Goal: Check status

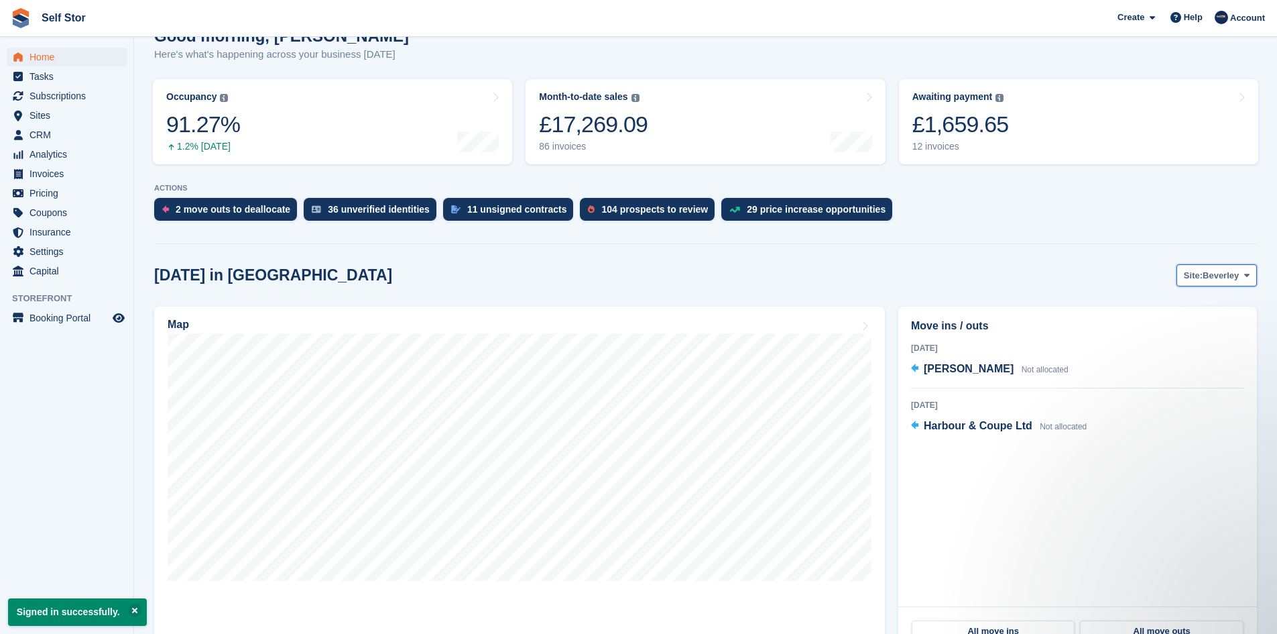
click at [1209, 280] on span "Beverley" at bounding box center [1221, 275] width 36 height 13
click at [1173, 333] on link "Hull" at bounding box center [1192, 331] width 117 height 24
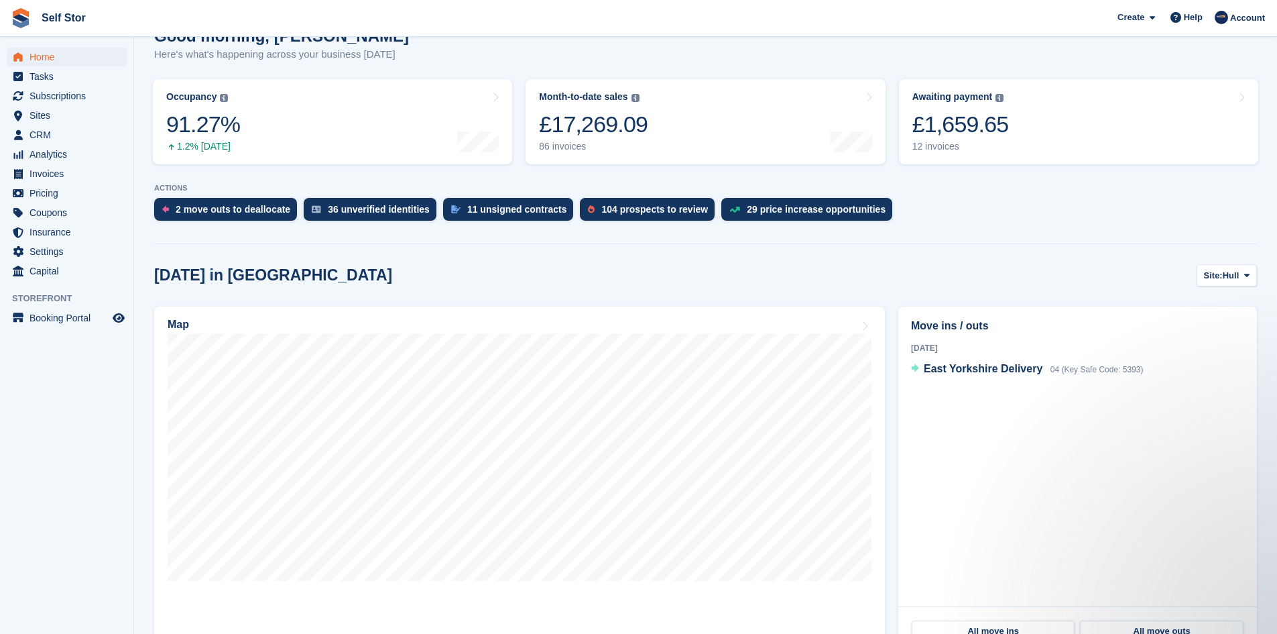
click at [1011, 67] on div "Good morning, Chris Here's what's happening across your business today" at bounding box center [705, 53] width 1103 height 52
click at [1007, 93] on link "Awaiting payment The total outstanding balance on all open invoices. £1,659.65 …" at bounding box center [1078, 121] width 359 height 85
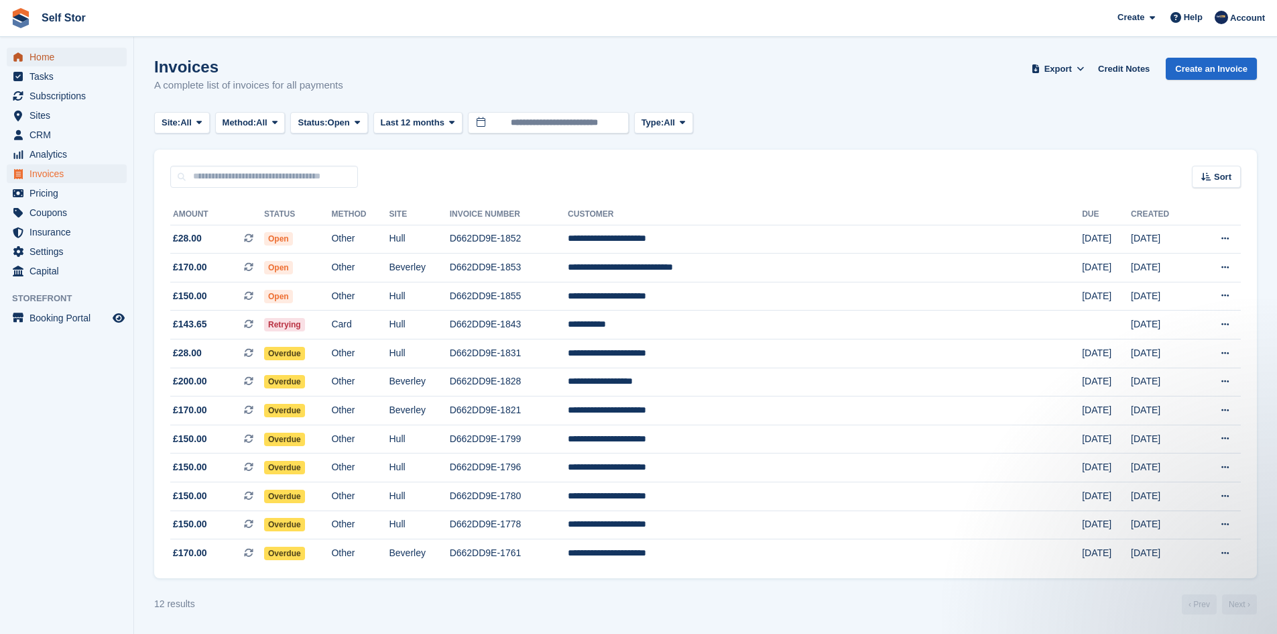
click at [52, 60] on span "Home" at bounding box center [69, 57] width 80 height 19
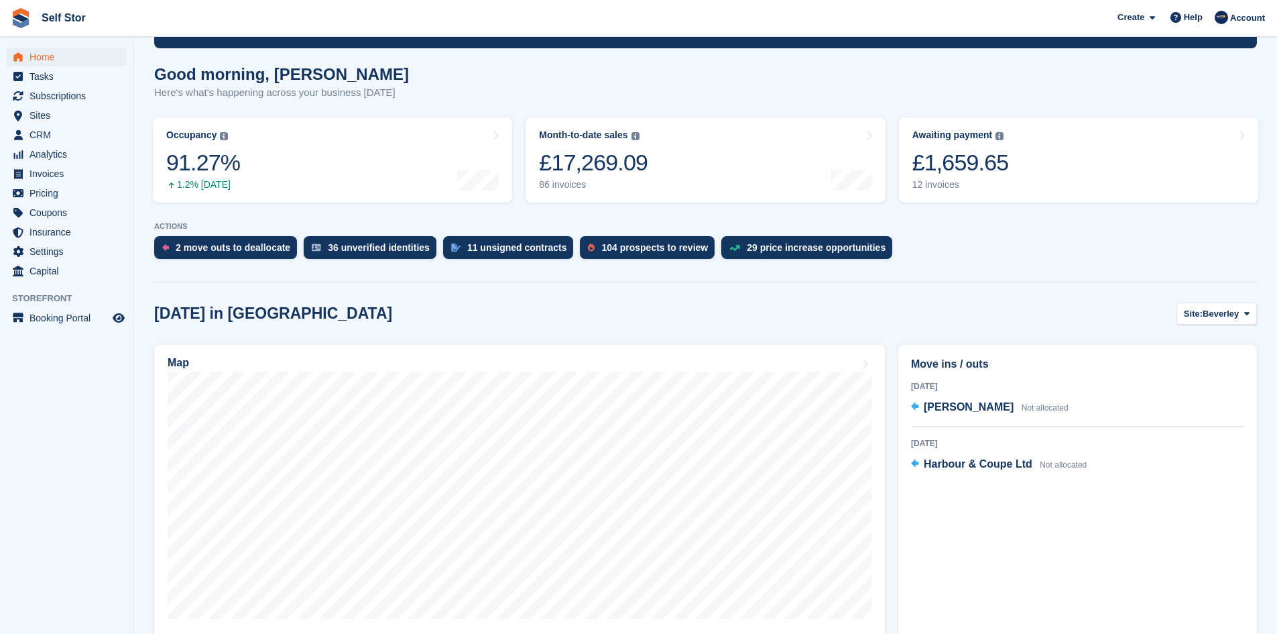
scroll to position [268, 0]
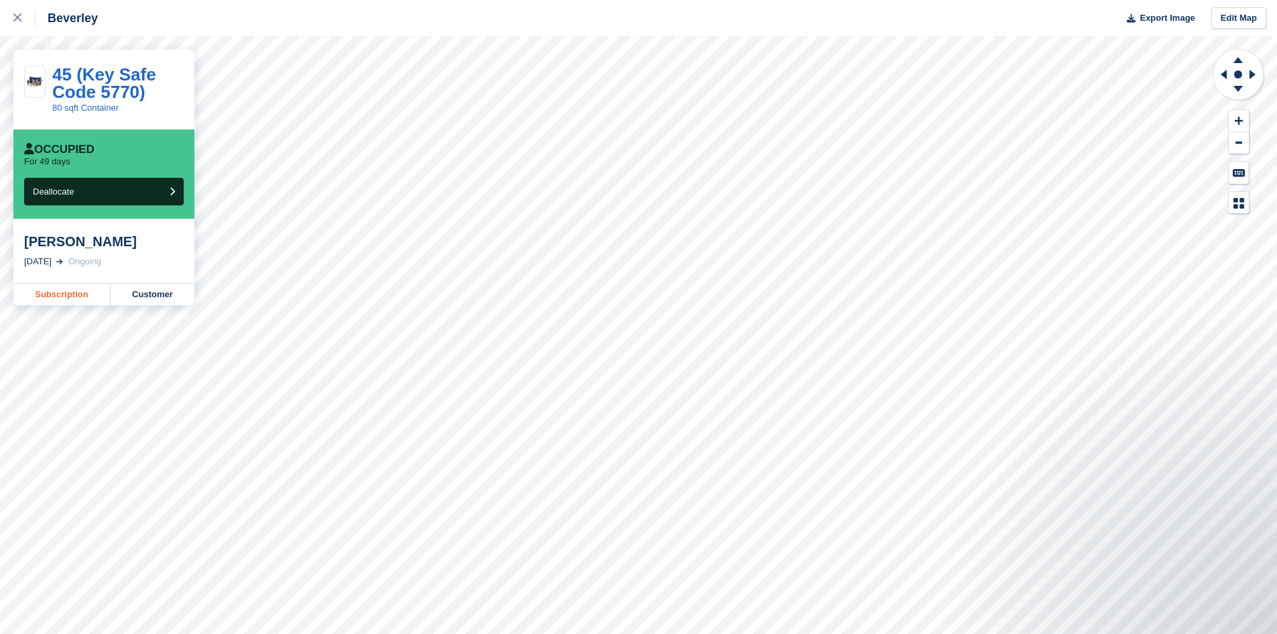
click at [54, 296] on link "Subscription" at bounding box center [61, 294] width 97 height 21
